Goal: Task Accomplishment & Management: Use online tool/utility

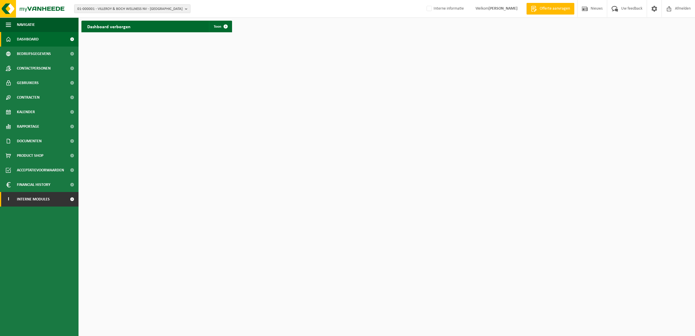
click at [49, 195] on span "Interne modules" at bounding box center [33, 199] width 33 height 15
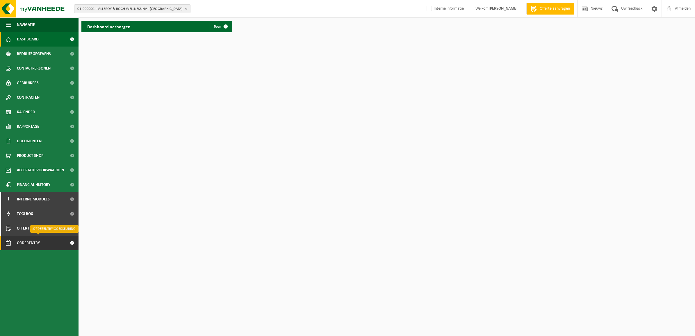
click at [32, 242] on span "Orderentry Goedkeuring" at bounding box center [41, 243] width 49 height 15
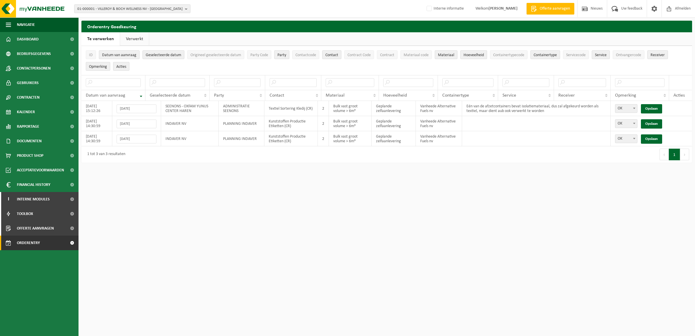
click at [276, 186] on html "01-000001 - VILLEROY & BOCH WELLNESS [GEOGRAPHIC_DATA] - ROESELARE 01-000001 - …" at bounding box center [347, 168] width 695 height 336
click at [167, 172] on html "01-000001 - VILLEROY & BOCH WELLNESS [GEOGRAPHIC_DATA] - ROESELARE 01-000001 - …" at bounding box center [347, 168] width 695 height 336
click at [28, 240] on span "Orderentry Goedkeuring" at bounding box center [41, 243] width 49 height 15
